Goal: Find specific page/section: Find specific page/section

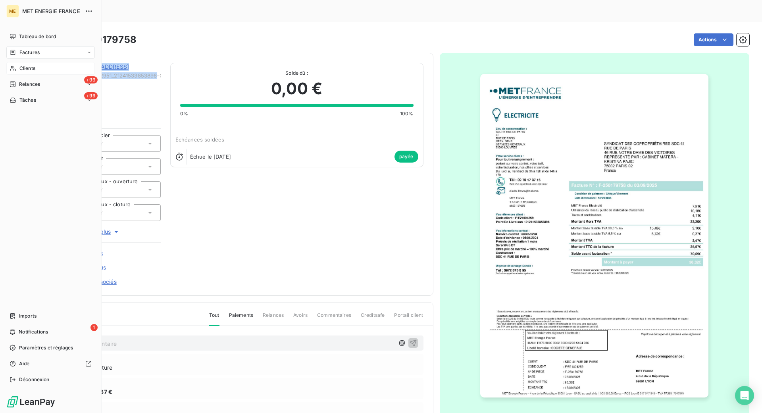
click at [31, 73] on div "Clients" at bounding box center [50, 68] width 89 height 13
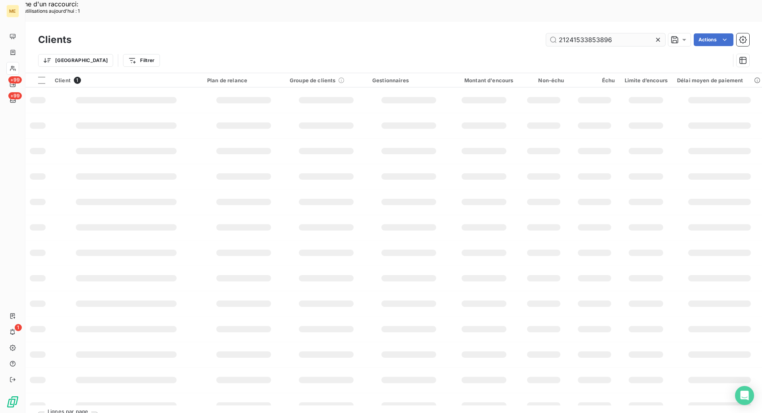
click at [627, 33] on input "21241533853896" at bounding box center [605, 39] width 119 height 13
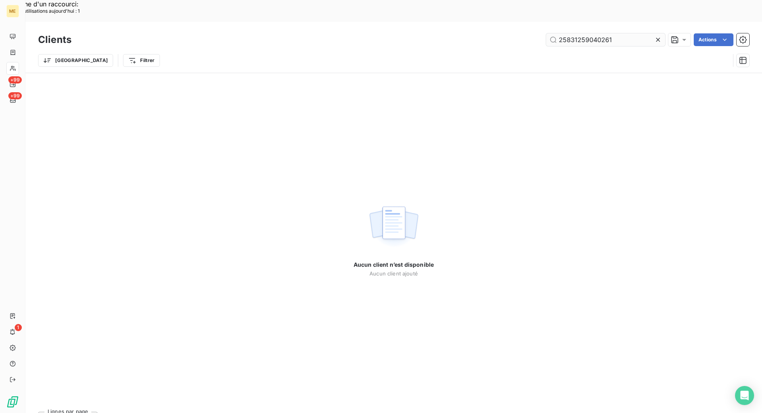
click at [562, 33] on input "25831259040261" at bounding box center [605, 39] width 119 height 13
click at [621, 33] on input "25831259040261" at bounding box center [605, 39] width 119 height 13
type input "25831259040261"
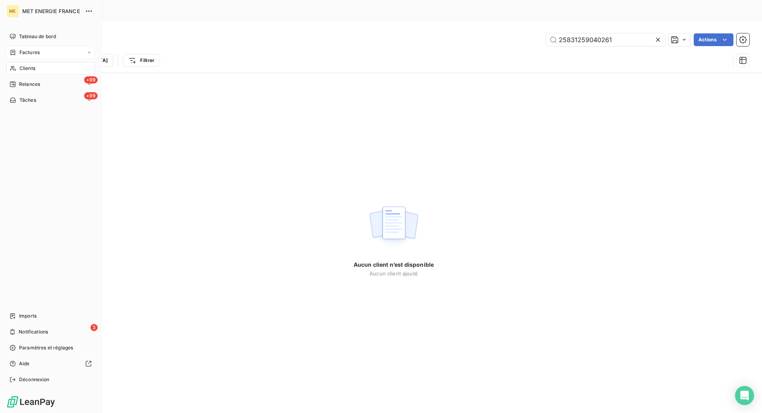
click at [25, 55] on span "Factures" at bounding box center [29, 52] width 20 height 7
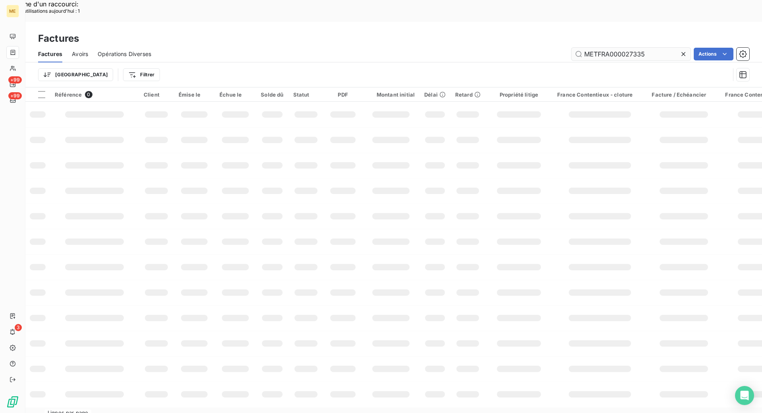
click at [657, 48] on input "METFRA000027335" at bounding box center [631, 54] width 119 height 13
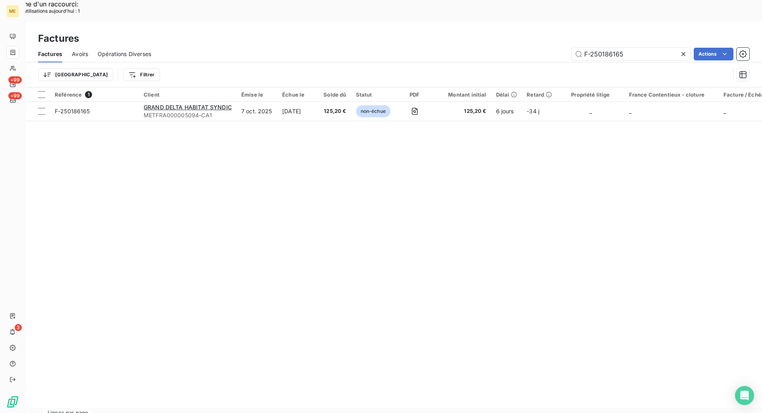
type input "F-250186165"
